Goal: Navigation & Orientation: Find specific page/section

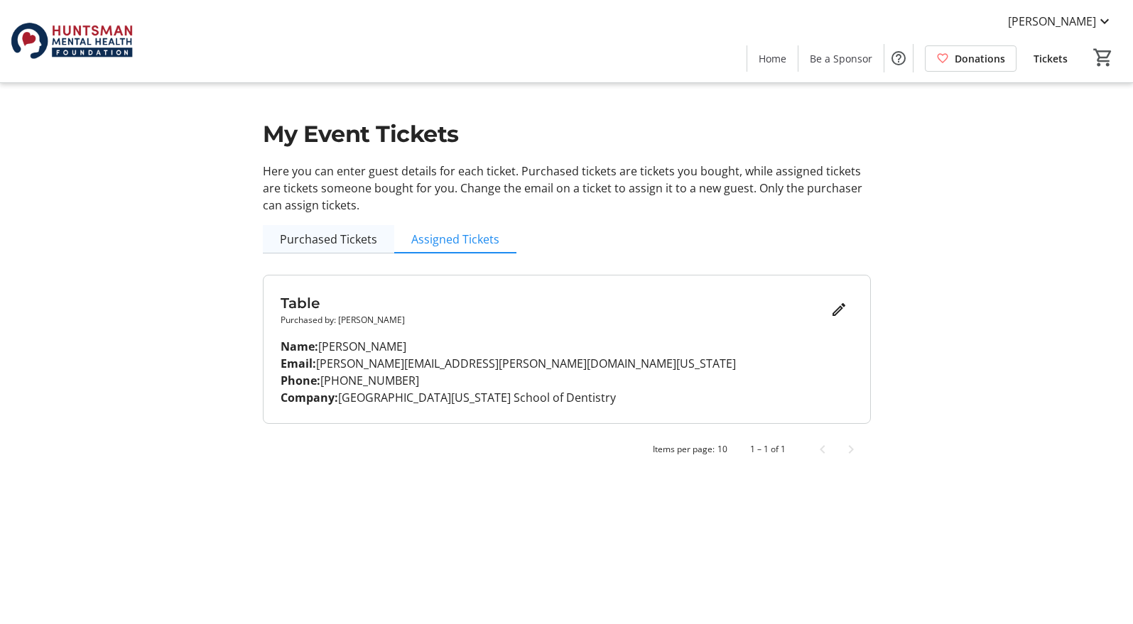
click at [331, 243] on span "Purchased Tickets" at bounding box center [328, 239] width 97 height 11
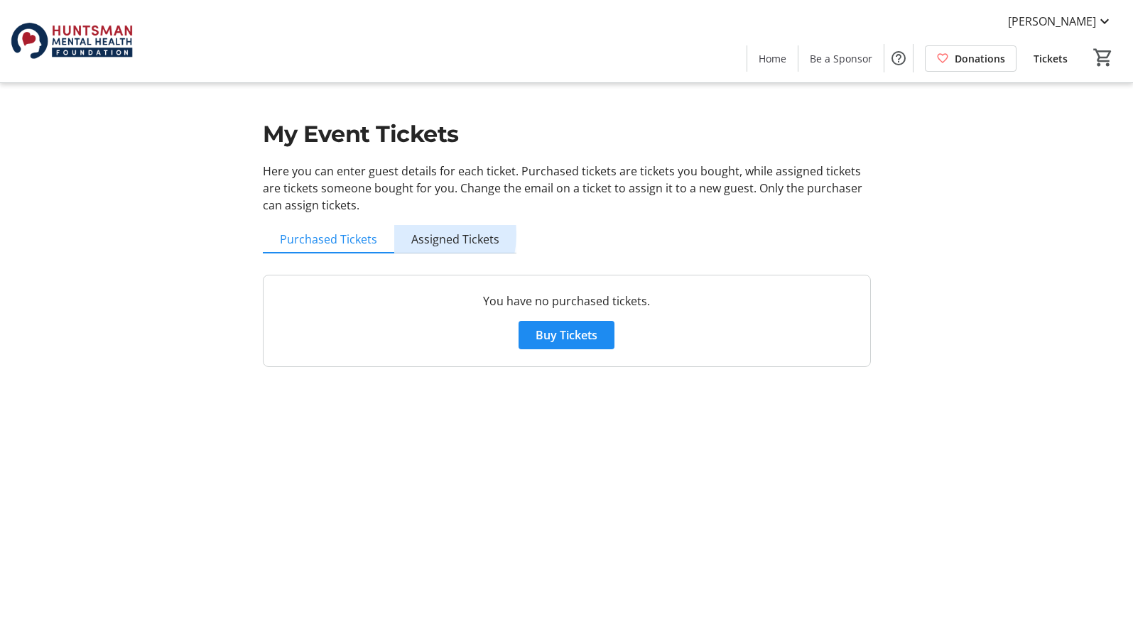
click at [415, 235] on span "Assigned Tickets" at bounding box center [455, 239] width 88 height 11
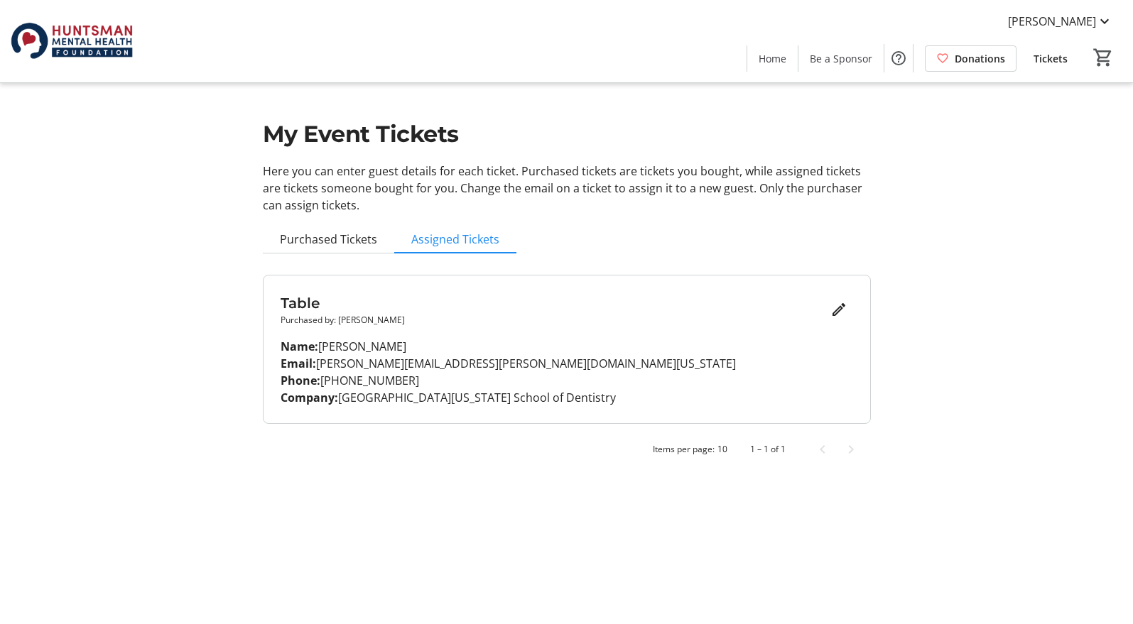
click at [1058, 58] on span "Tickets" at bounding box center [1050, 58] width 34 height 15
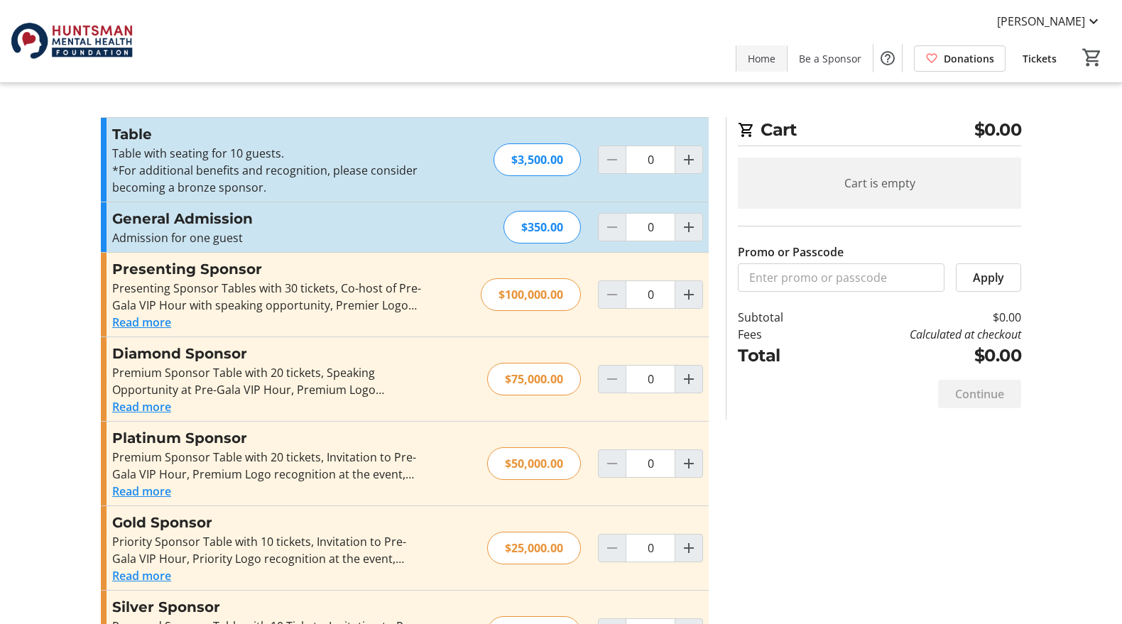
click at [767, 63] on span "Home" at bounding box center [762, 58] width 28 height 15
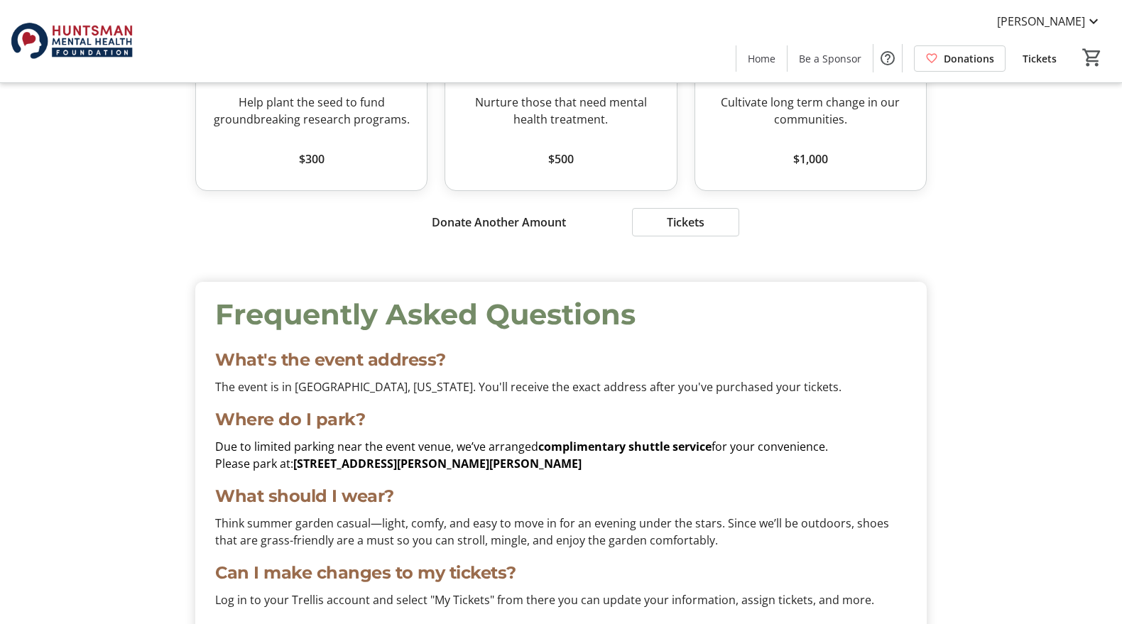
scroll to position [4073, 0]
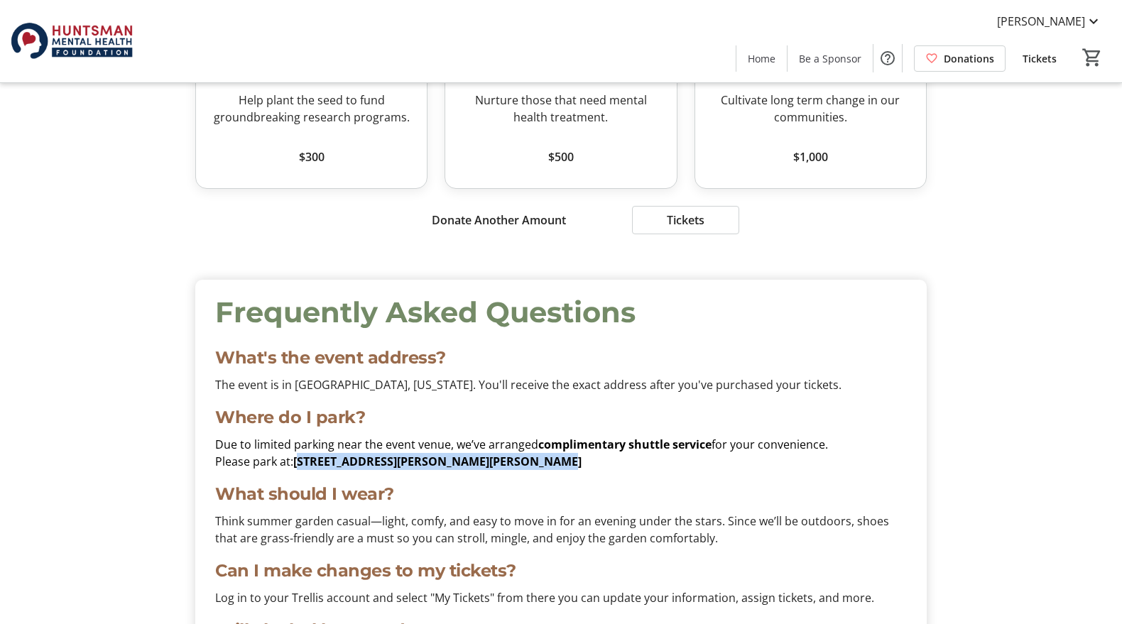
drag, startPoint x: 296, startPoint y: 462, endPoint x: 523, endPoint y: 468, distance: 227.4
click at [523, 467] on strong "[STREET_ADDRESS][PERSON_NAME][PERSON_NAME]" at bounding box center [437, 462] width 288 height 16
copy strong "[STREET_ADDRESS][PERSON_NAME][PERSON_NAME]"
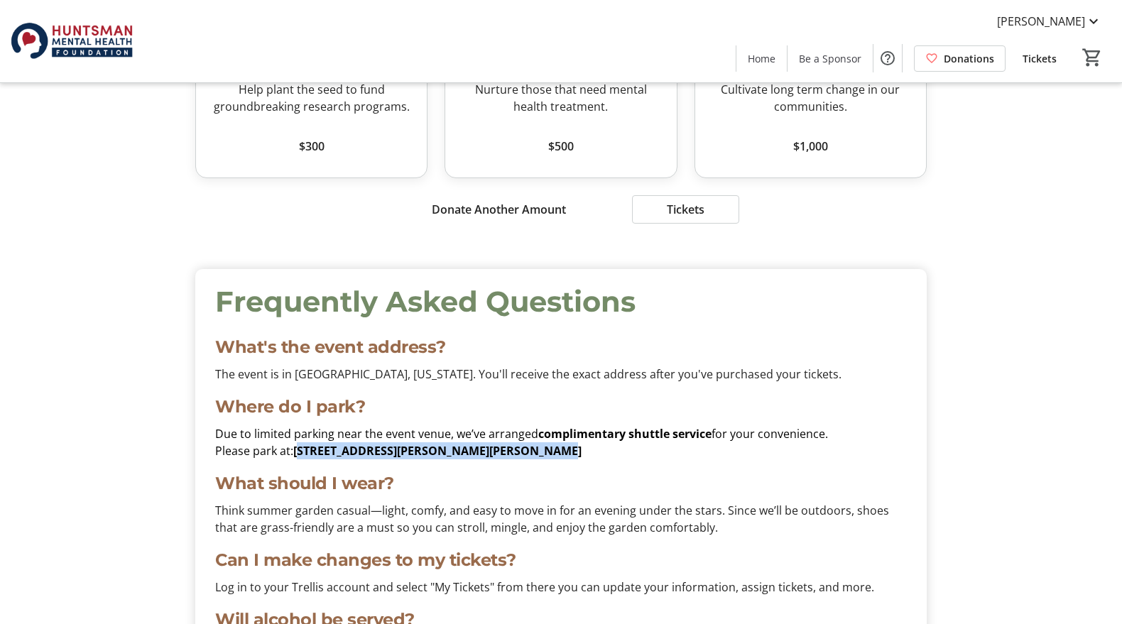
scroll to position [4083, 0]
